Goal: Check status: Check status

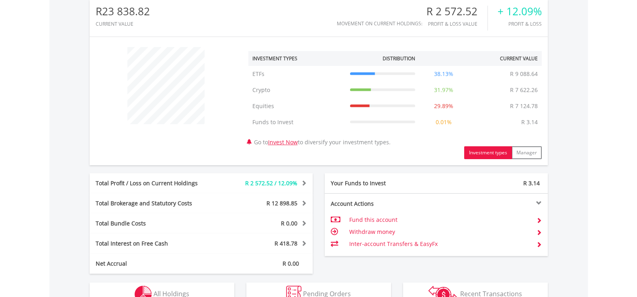
scroll to position [321, 0]
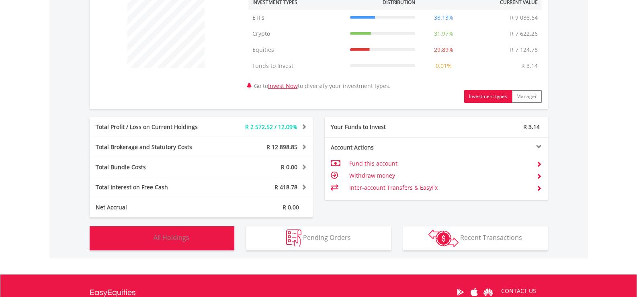
click at [146, 234] on img "button" at bounding box center [143, 237] width 17 height 17
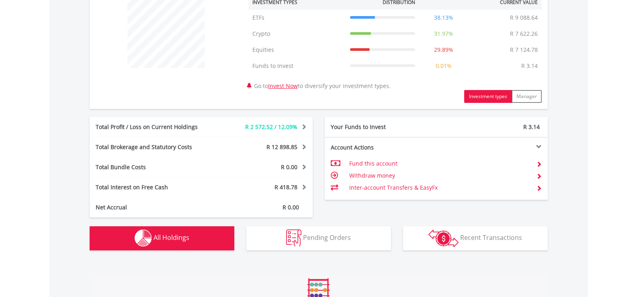
scroll to position [596, 0]
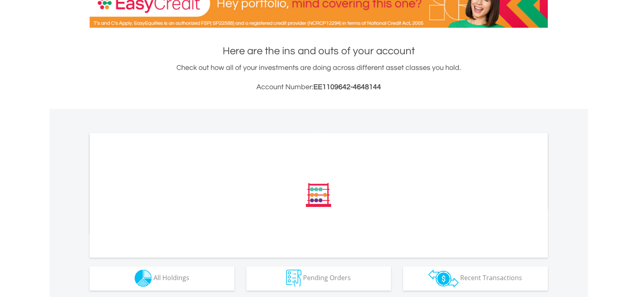
scroll to position [201, 0]
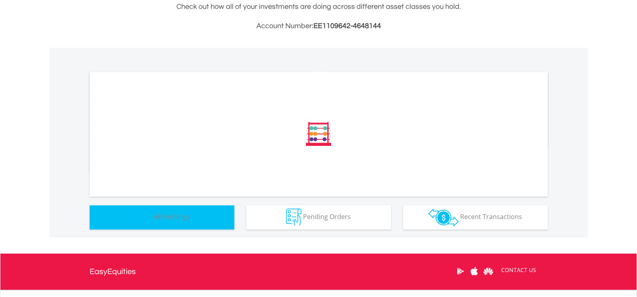
click at [142, 215] on div "﻿ Distribution Current Value Show All" at bounding box center [318, 143] width 538 height 190
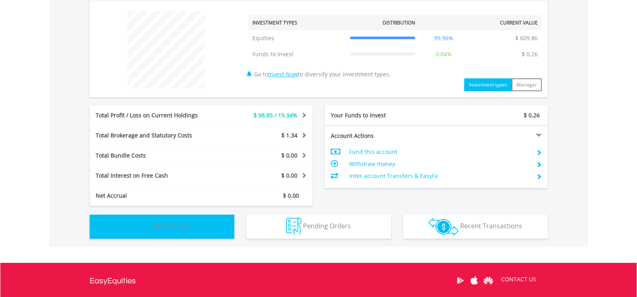
scroll to position [362, 0]
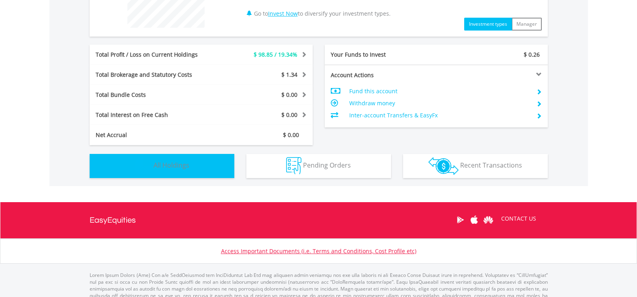
click at [154, 168] on span "All Holdings" at bounding box center [171, 165] width 36 height 9
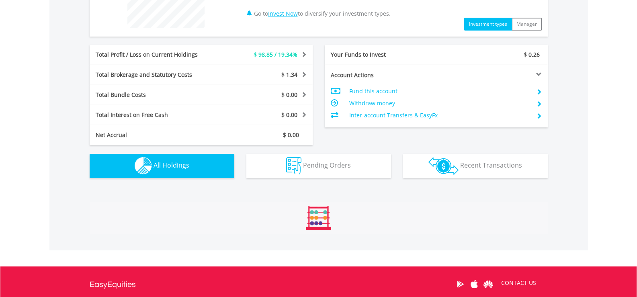
scroll to position [511, 0]
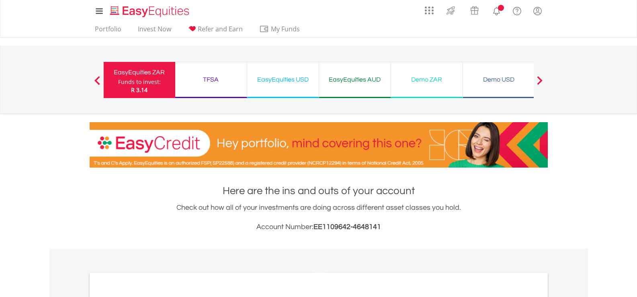
scroll to position [201, 0]
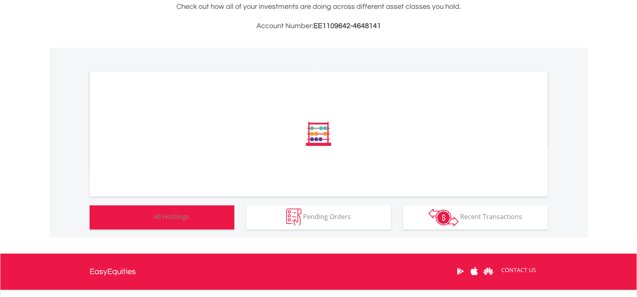
click at [144, 218] on div "﻿ Distribution Current Value Show All" at bounding box center [318, 143] width 538 height 190
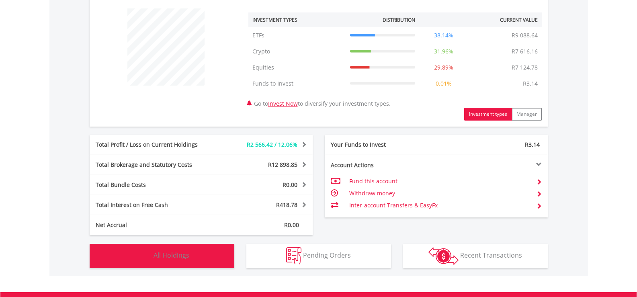
scroll to position [402, 0]
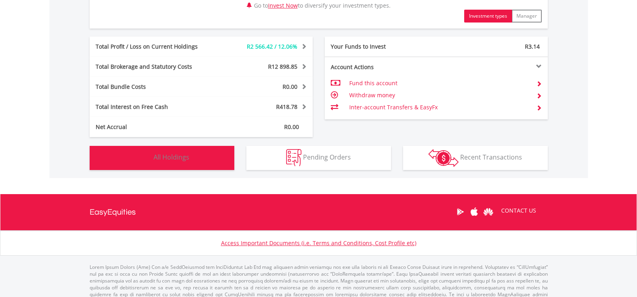
click at [144, 156] on img "button" at bounding box center [143, 157] width 17 height 17
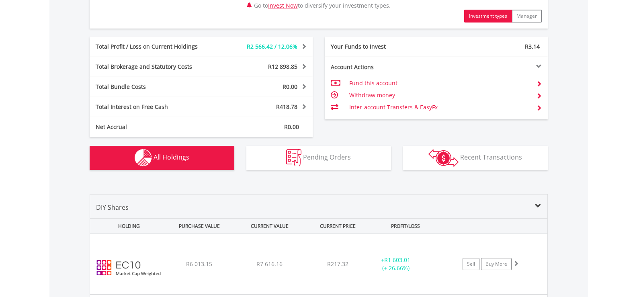
scroll to position [596, 0]
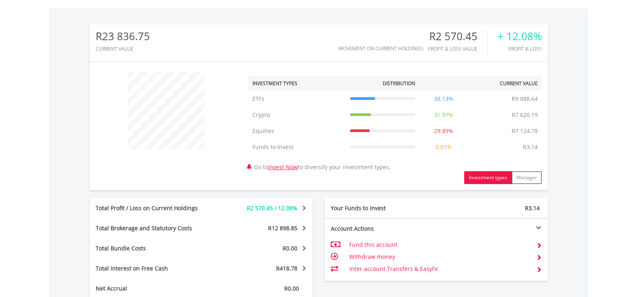
scroll to position [362, 0]
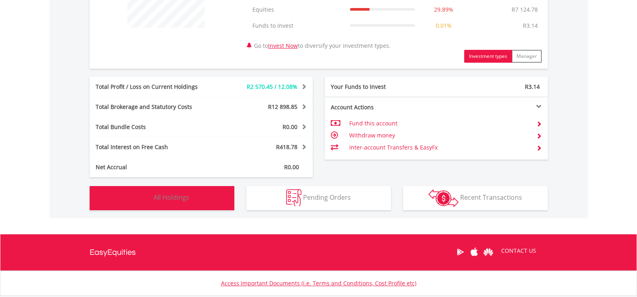
click at [145, 196] on img "button" at bounding box center [143, 197] width 17 height 17
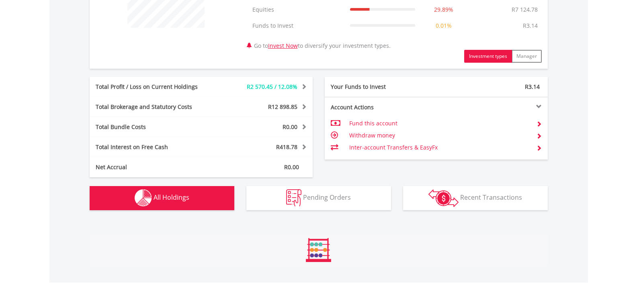
scroll to position [596, 0]
